Goal: Information Seeking & Learning: Learn about a topic

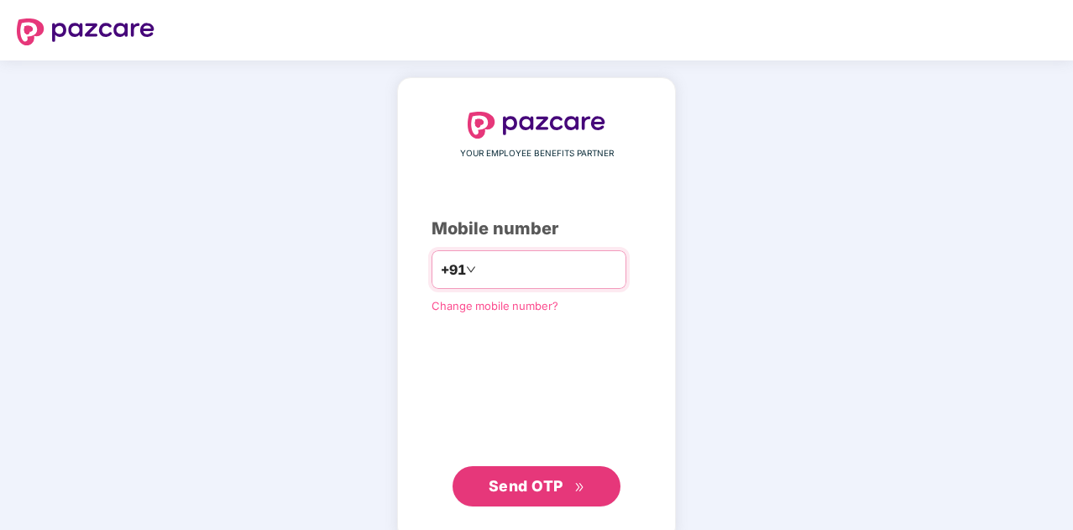
click at [556, 256] on input "number" at bounding box center [548, 269] width 138 height 27
type input "**********"
click at [521, 489] on span "Send OTP" at bounding box center [526, 486] width 75 height 18
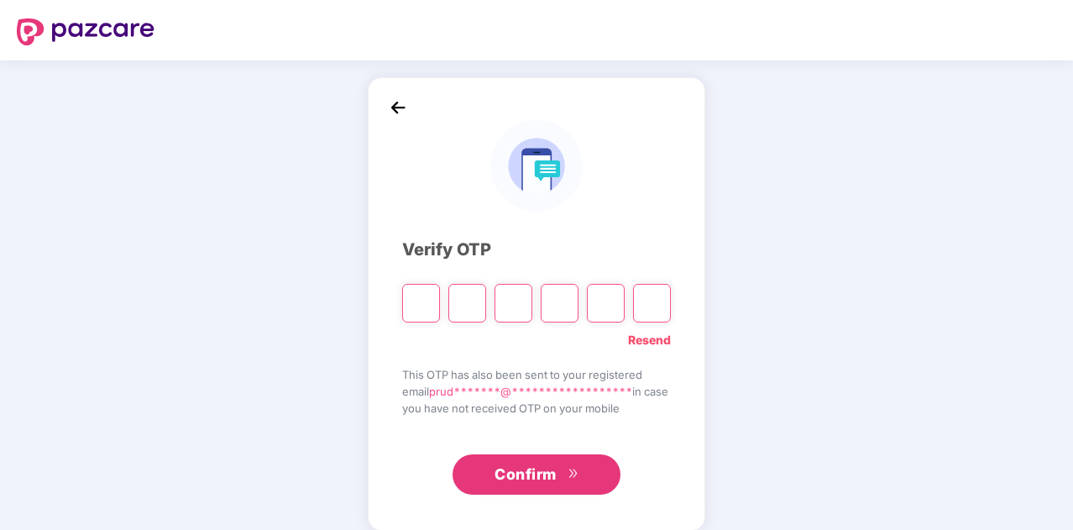
type input "*"
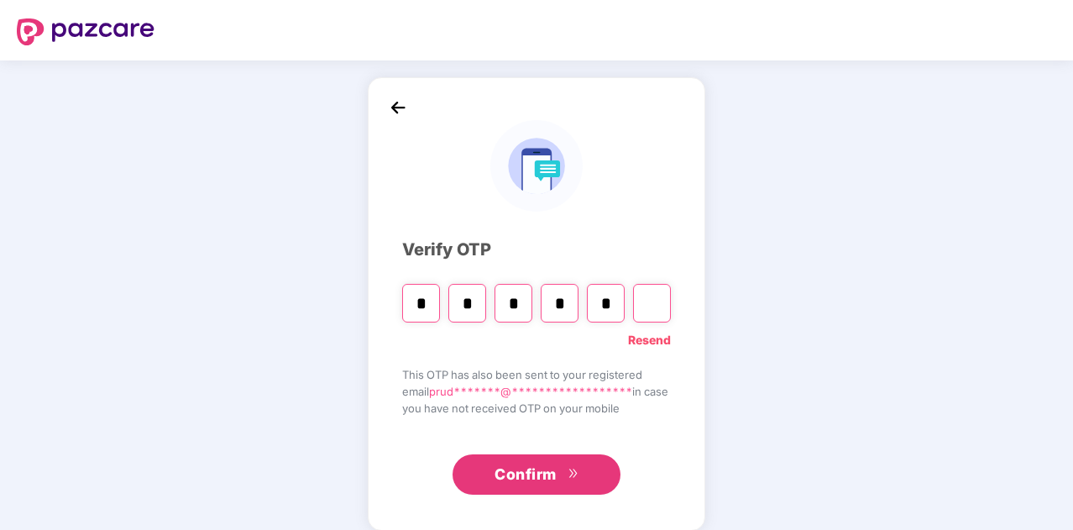
type input "*"
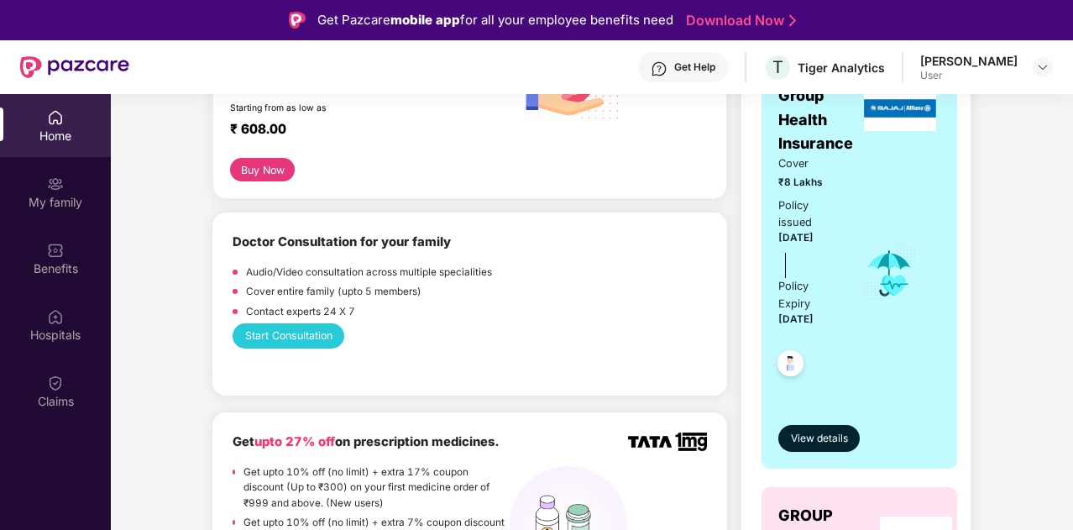
scroll to position [84, 0]
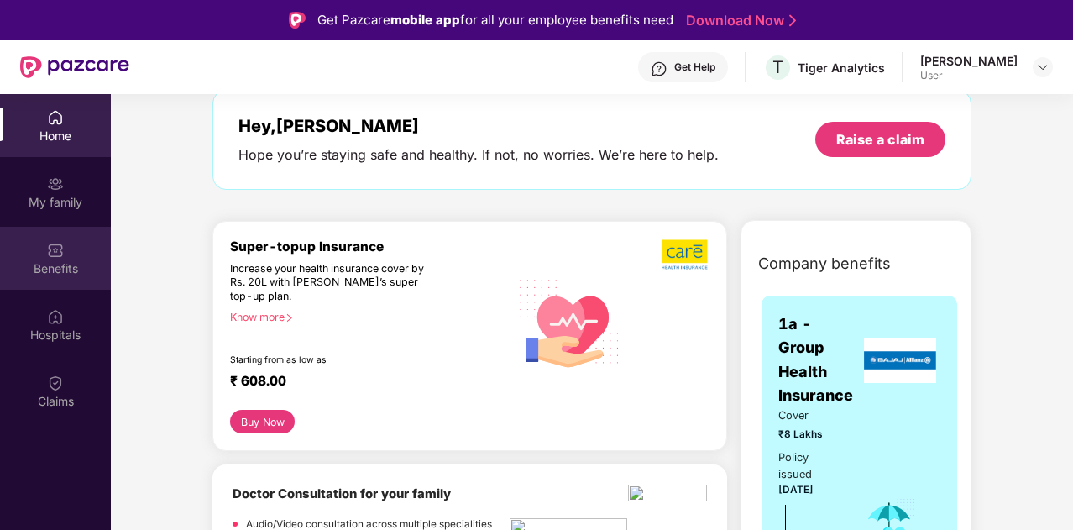
click at [50, 259] on div "Benefits" at bounding box center [55, 258] width 111 height 63
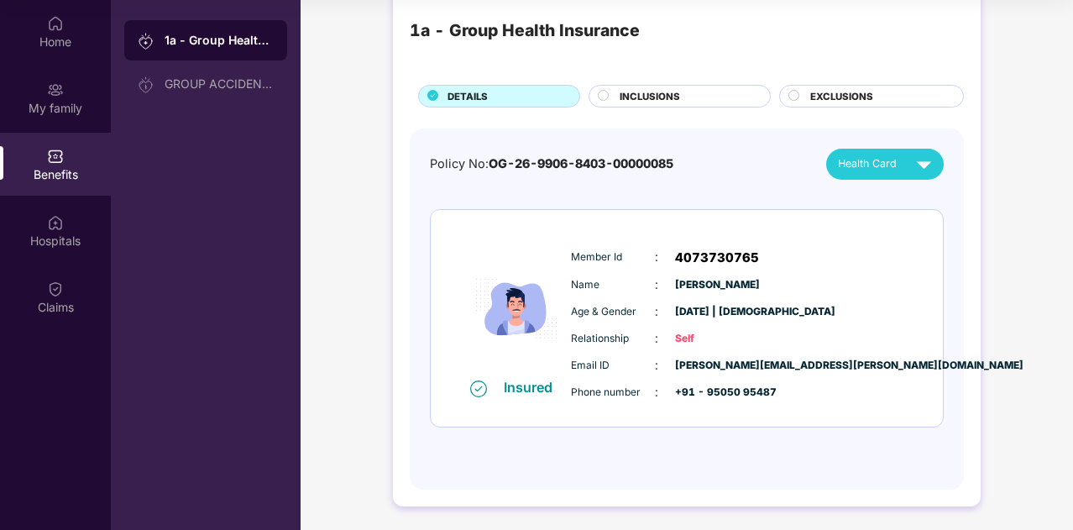
scroll to position [0, 0]
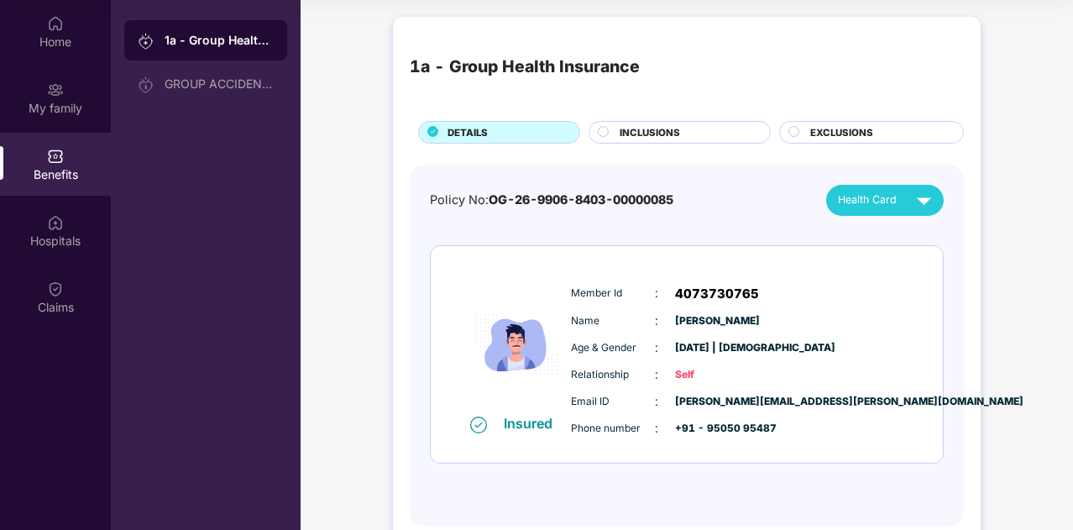
click at [621, 132] on span "INCLUSIONS" at bounding box center [650, 132] width 60 height 15
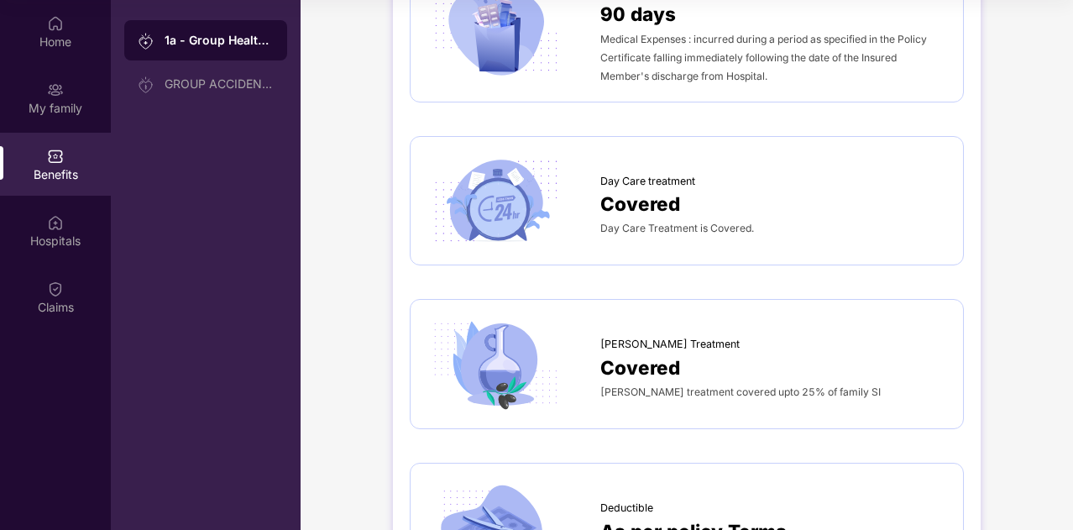
scroll to position [1175, 0]
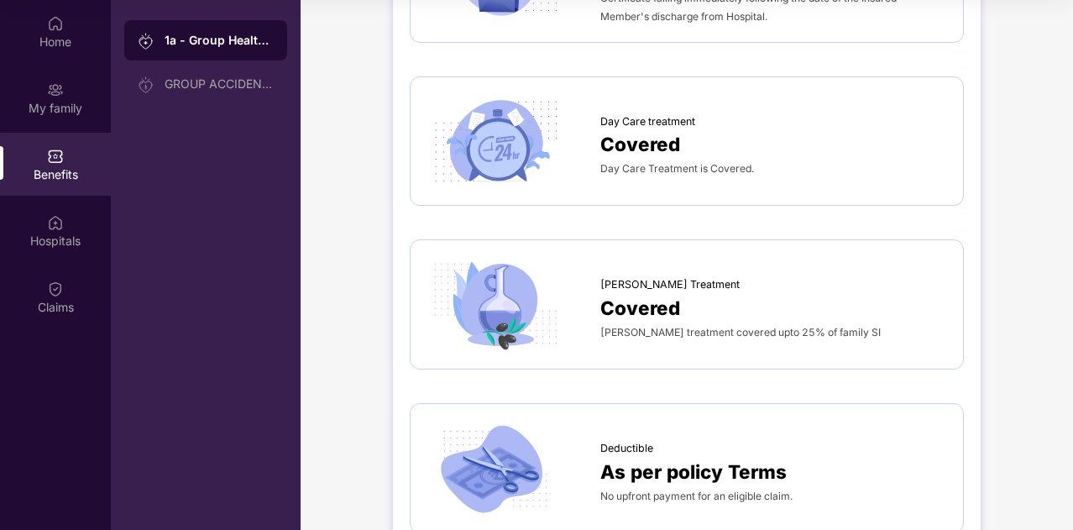
click at [625, 165] on span "Day Care Treatment is Covered." at bounding box center [677, 168] width 154 height 13
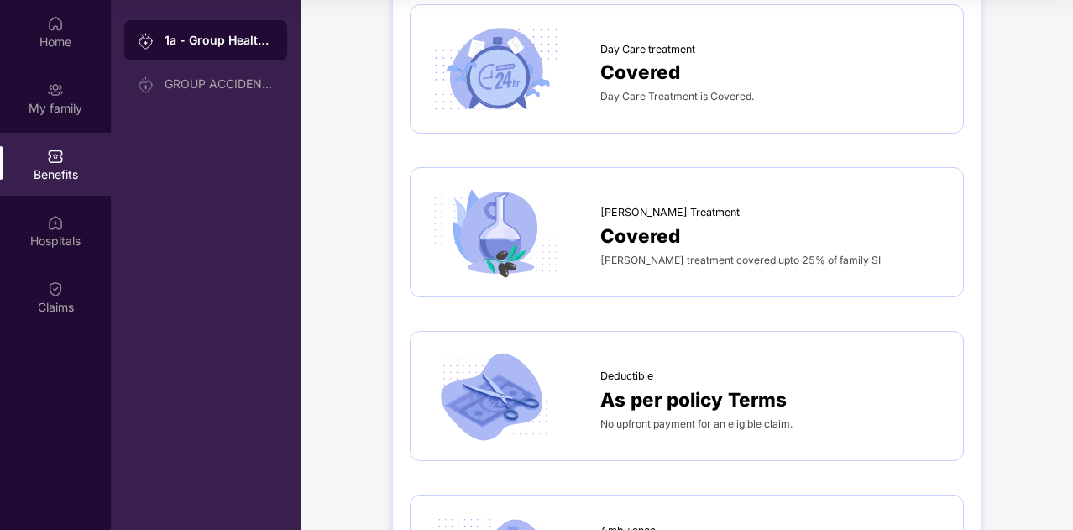
scroll to position [1343, 0]
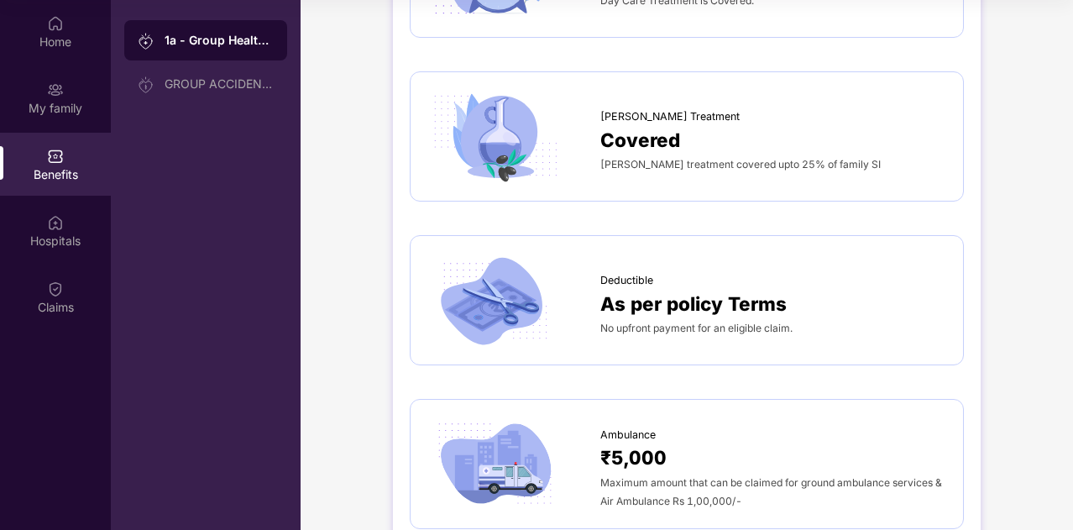
click at [655, 148] on span "Covered" at bounding box center [640, 139] width 80 height 29
click at [724, 170] on div "AYUSH Treatment Covered Ayush treatment covered upto 25% of family SI" at bounding box center [686, 136] width 519 height 95
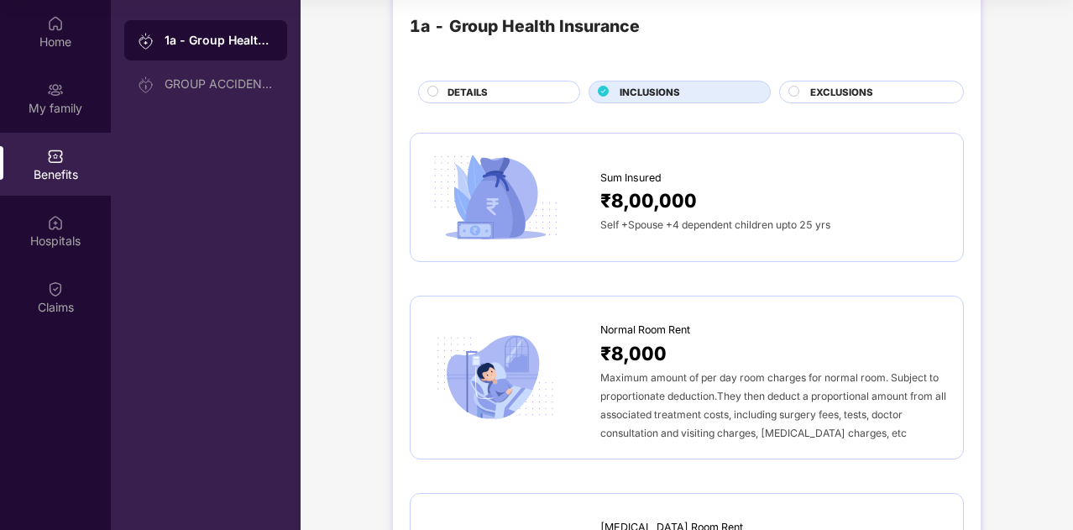
scroll to position [0, 0]
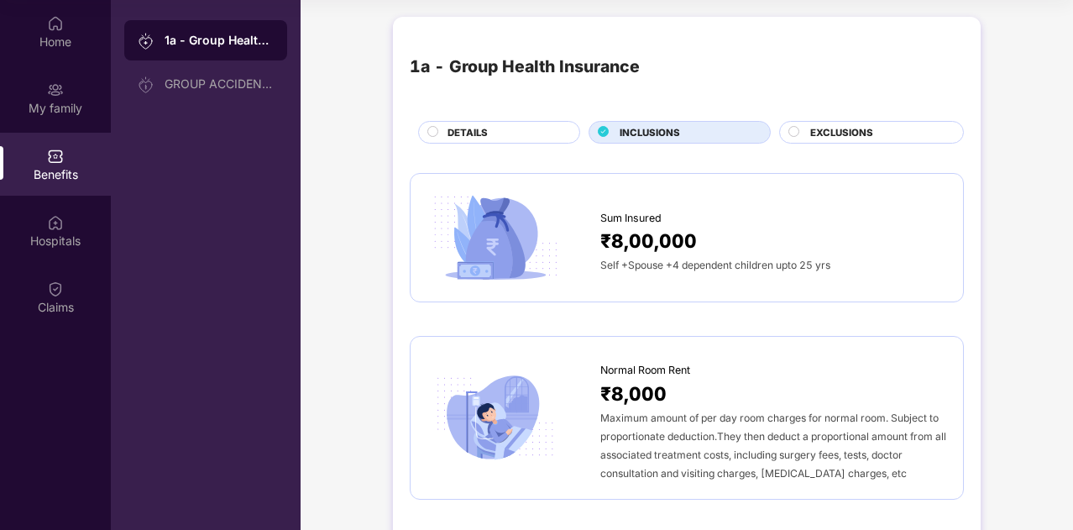
click at [800, 128] on div at bounding box center [794, 134] width 13 height 16
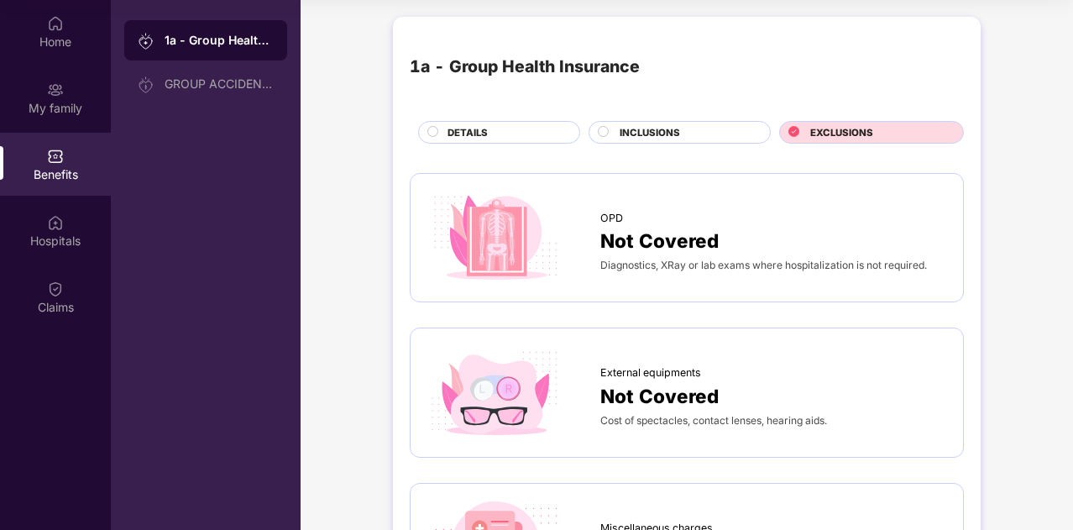
drag, startPoint x: 615, startPoint y: 115, endPoint x: 616, endPoint y: 125, distance: 10.1
click at [616, 125] on div "1a - Group Health Insurance DETAILS INCLUSIONS EXCLUSIONS" at bounding box center [687, 89] width 554 height 110
click at [616, 127] on div "INCLUSIONS" at bounding box center [686, 134] width 150 height 18
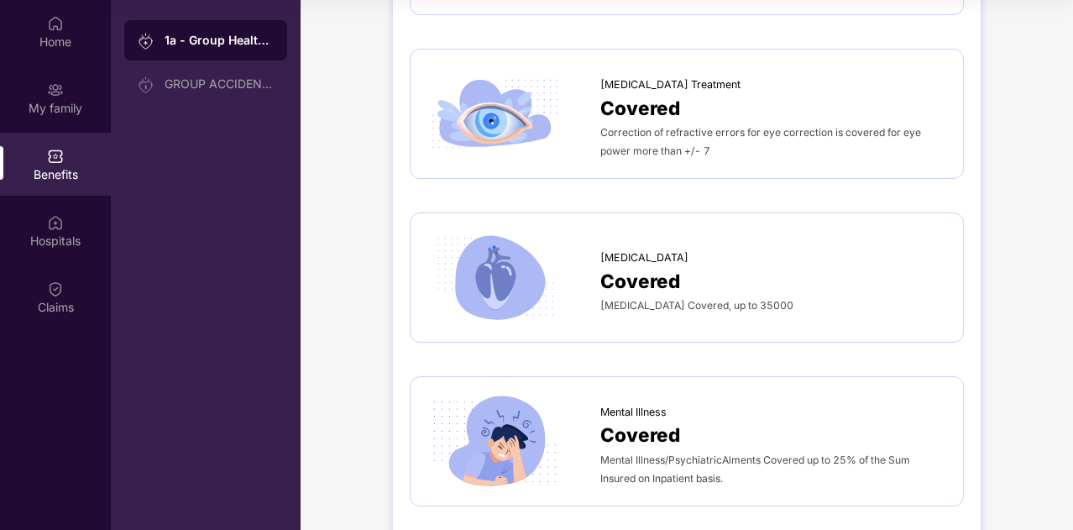
scroll to position [4087, 0]
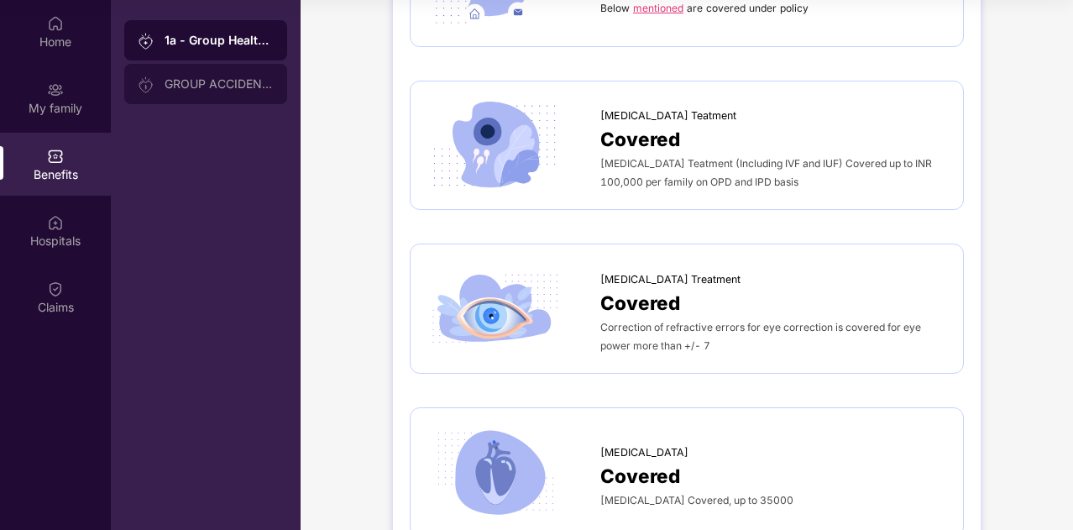
click at [180, 85] on div "GROUP ACCIDENTAL INSURANCE" at bounding box center [219, 83] width 109 height 13
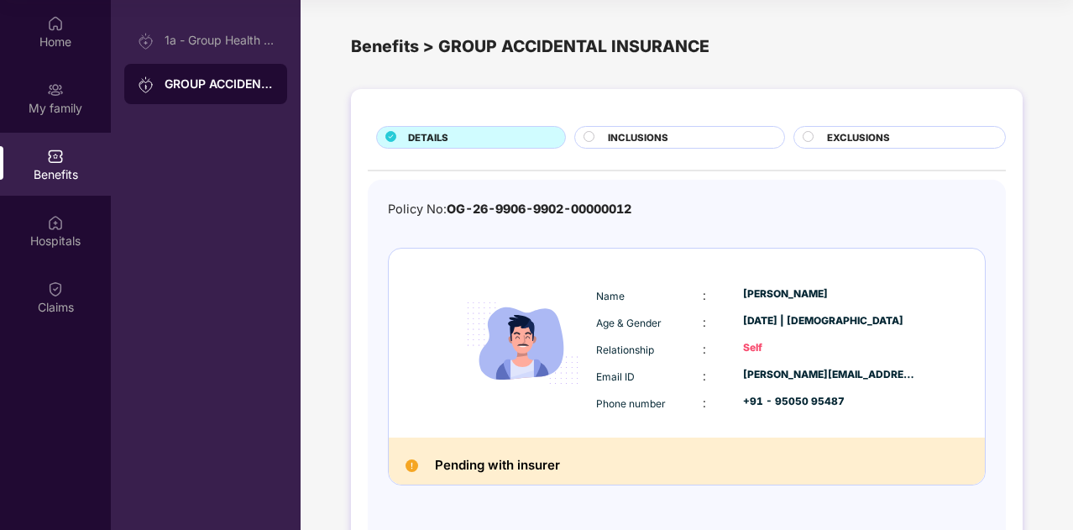
click at [609, 123] on div "DETAILS INCLUSIONS EXCLUSIONS Policy No: OG-26-9906-9902-00000012 Name : Prudhv…" at bounding box center [687, 326] width 672 height 475
click at [610, 128] on div "INCLUSIONS" at bounding box center [679, 137] width 210 height 23
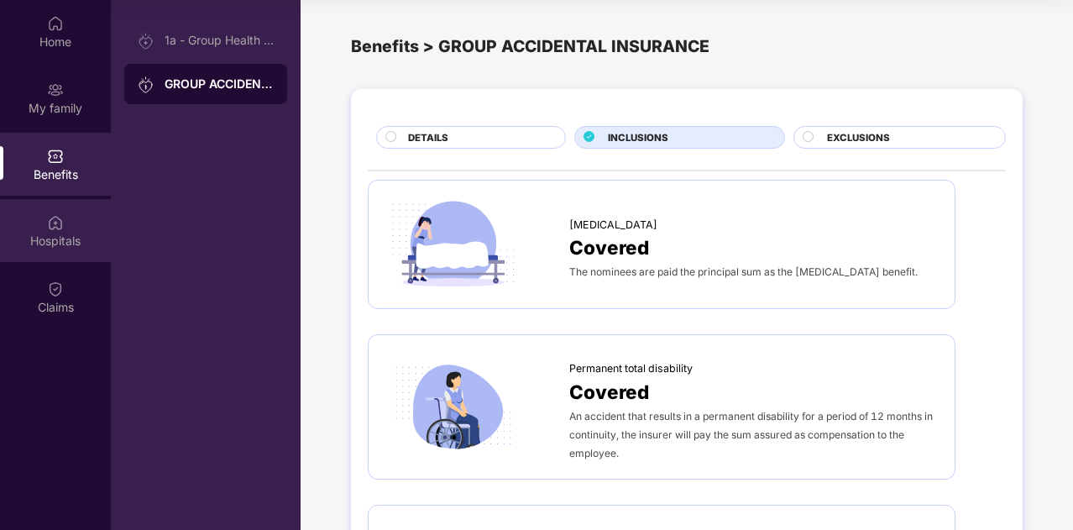
click at [74, 222] on div "Hospitals" at bounding box center [55, 230] width 111 height 63
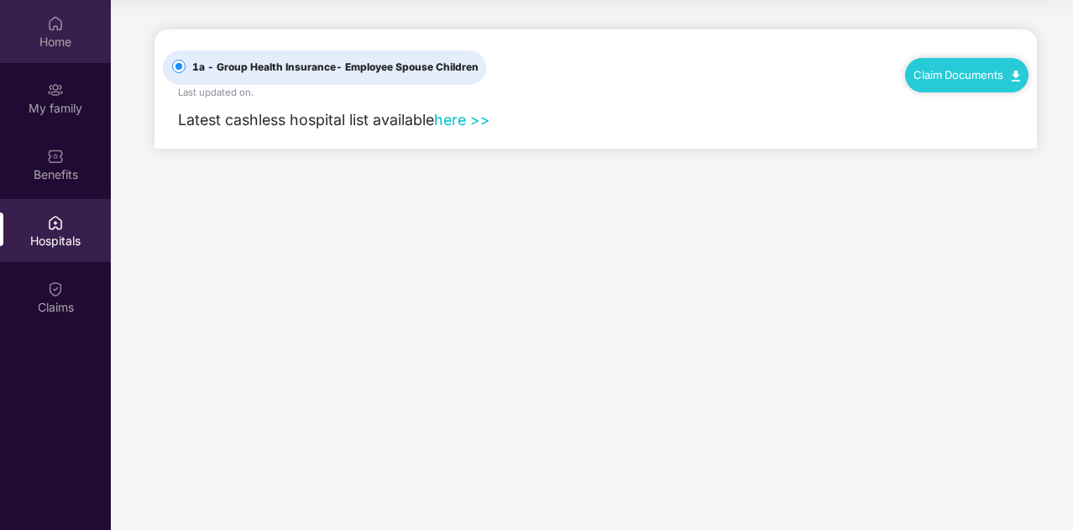
click at [54, 39] on div "Home" at bounding box center [55, 42] width 111 height 17
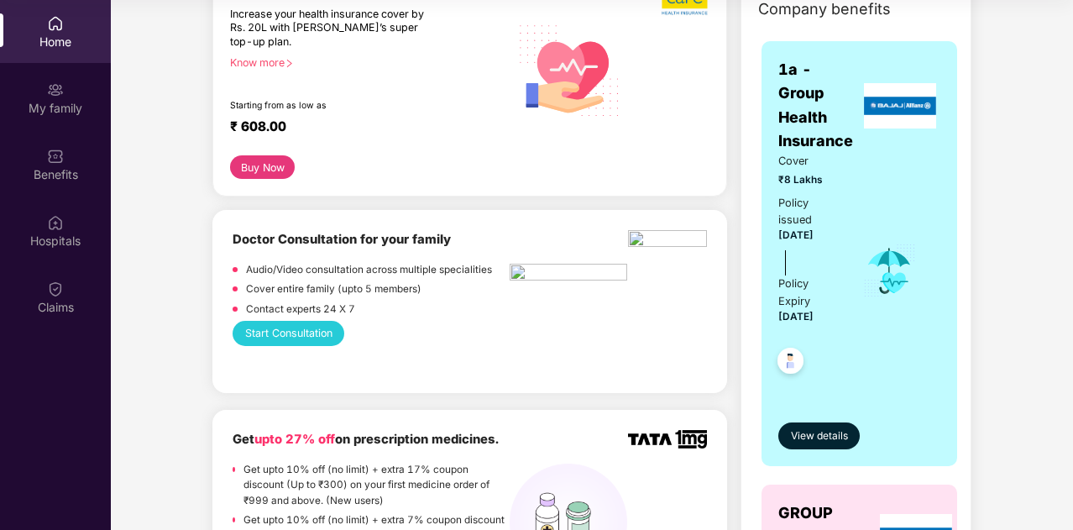
scroll to position [252, 0]
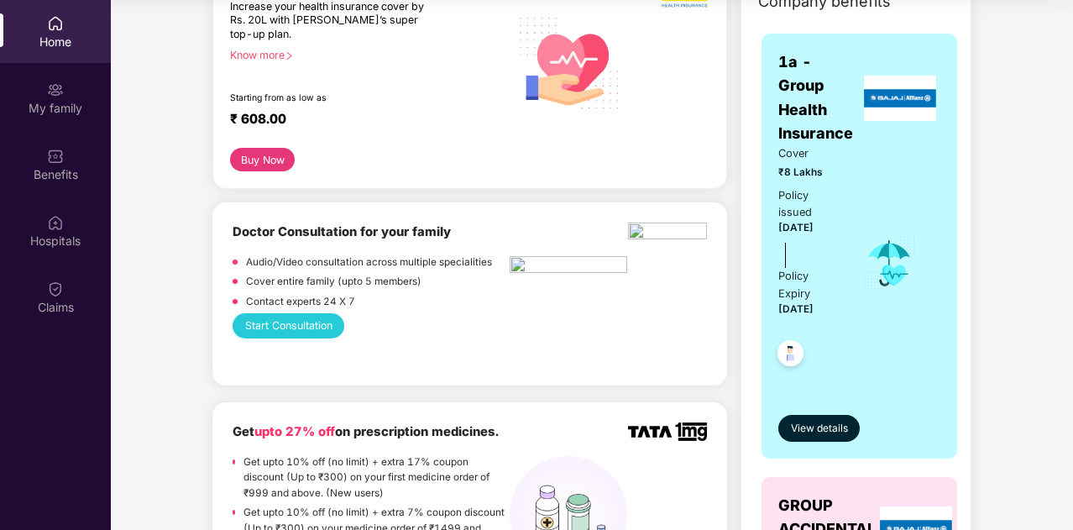
click at [296, 329] on button "Start Consultation" at bounding box center [289, 325] width 112 height 24
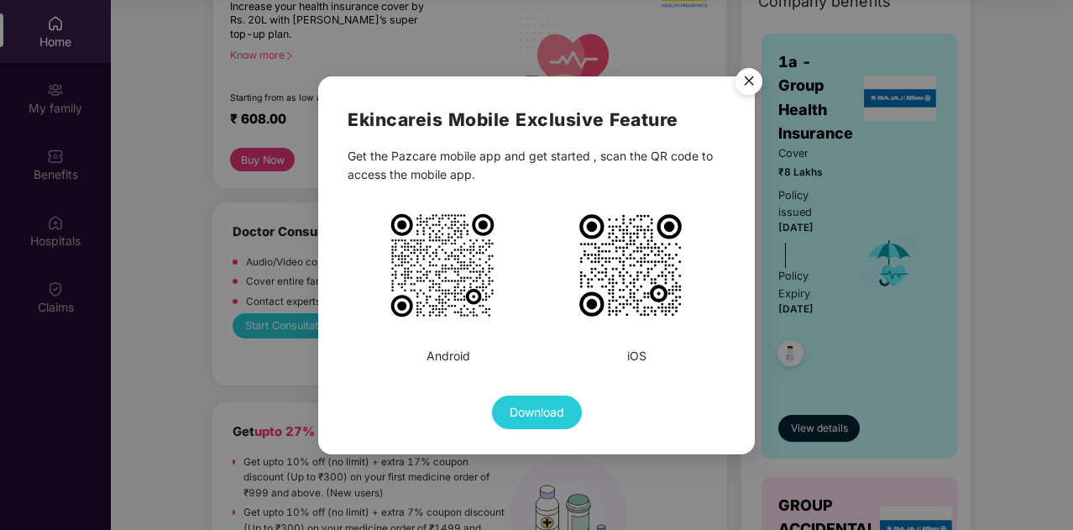
click at [752, 83] on img "Close" at bounding box center [748, 83] width 47 height 47
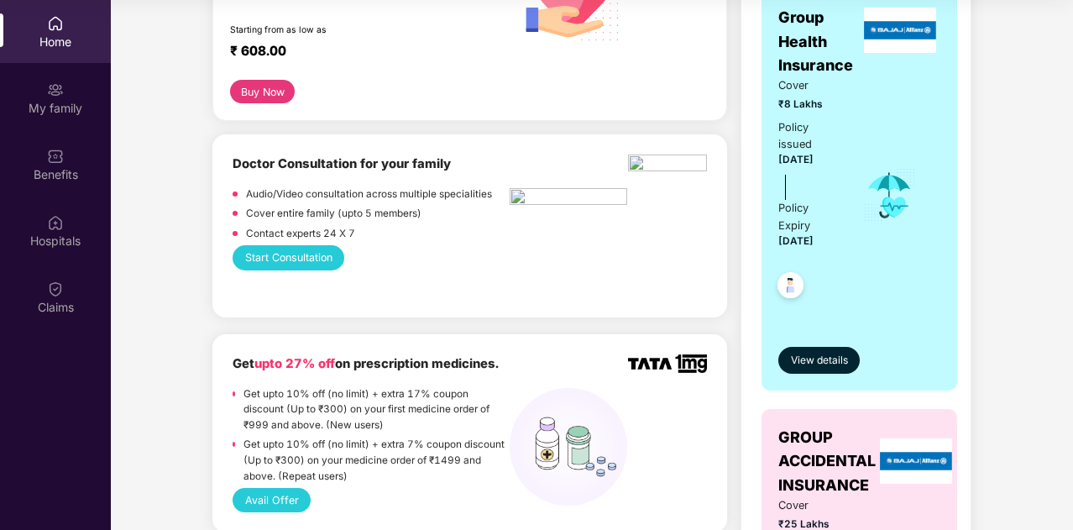
scroll to position [236, 0]
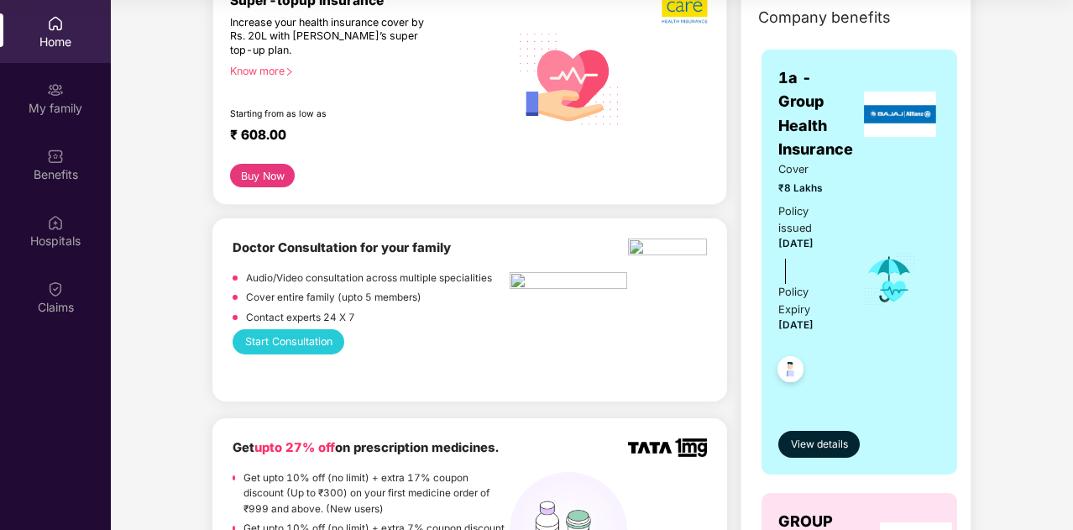
click at [277, 337] on button "Start Consultation" at bounding box center [289, 341] width 112 height 24
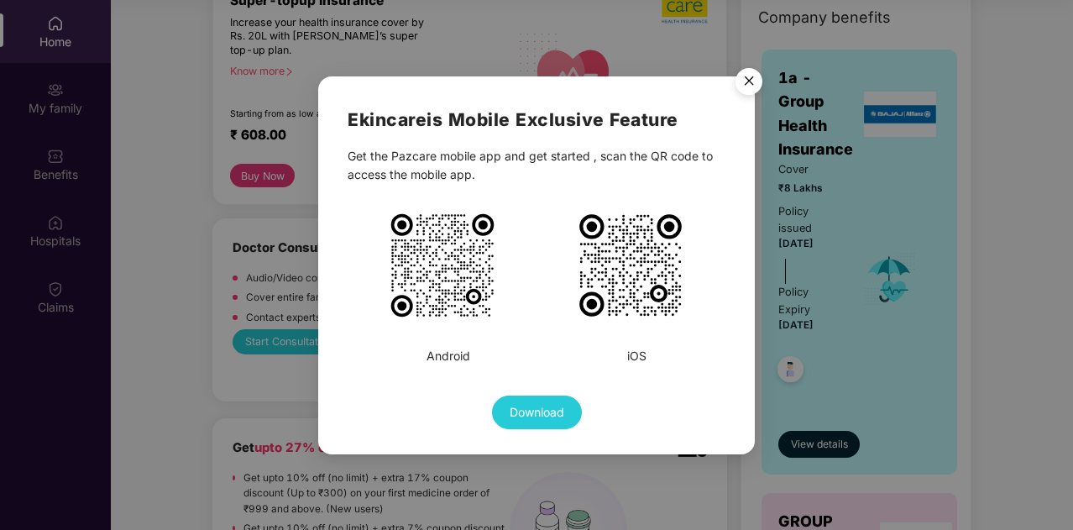
click at [751, 76] on img "Close" at bounding box center [748, 83] width 47 height 47
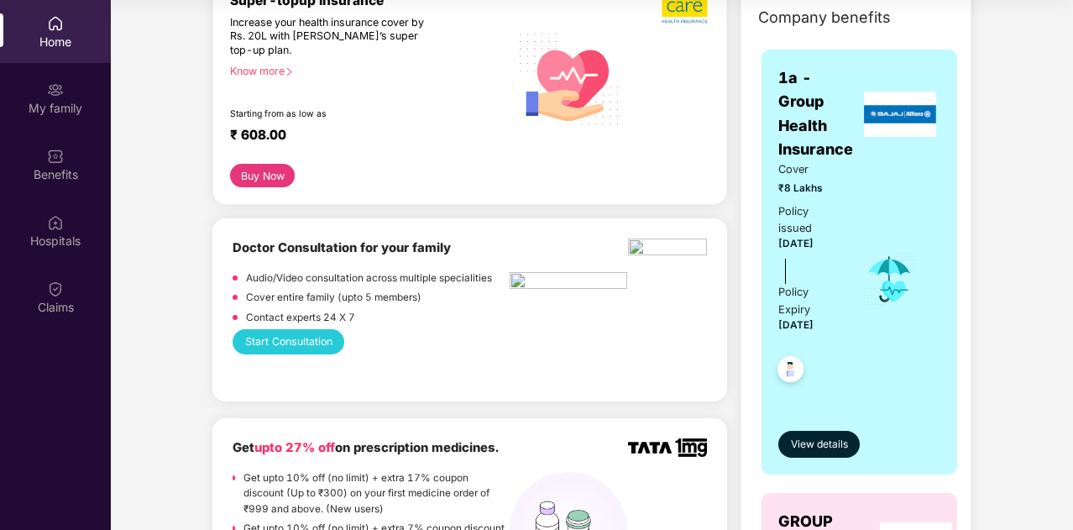
scroll to position [0, 0]
